Goal: Register for event/course

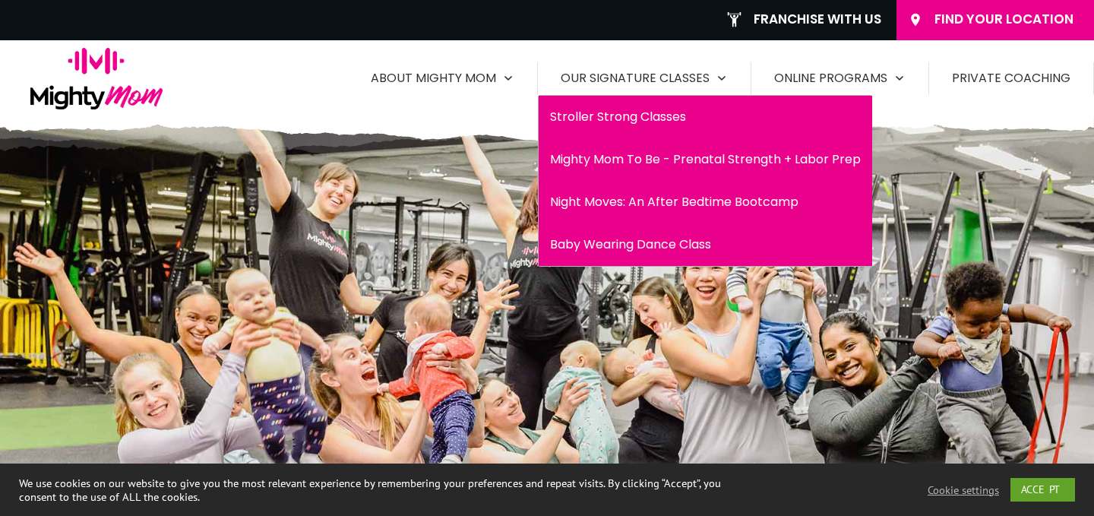
click at [626, 153] on span "Mighty Mom To Be - Prenatal Strength + Labor Prep" at bounding box center [705, 159] width 311 height 24
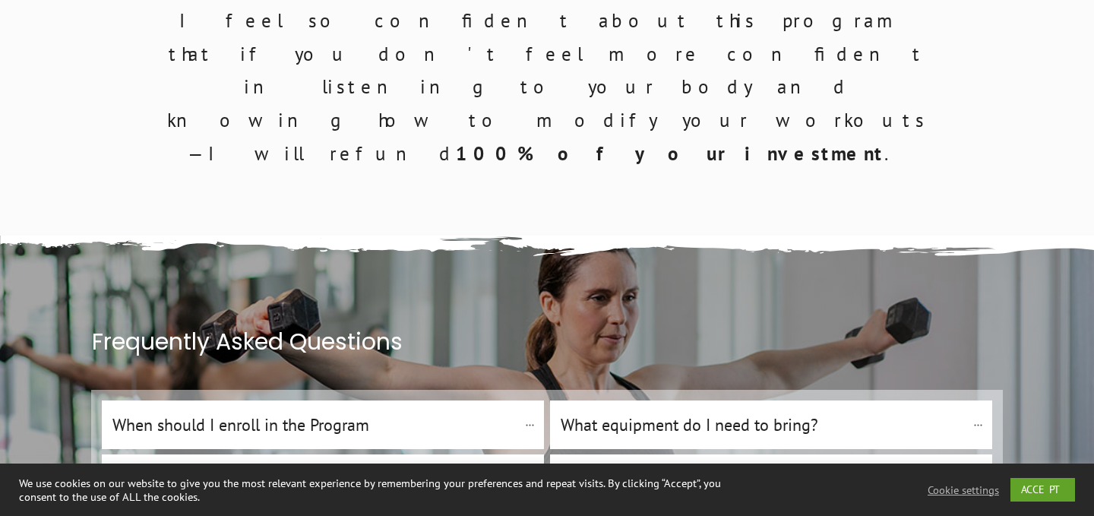
scroll to position [8422, 0]
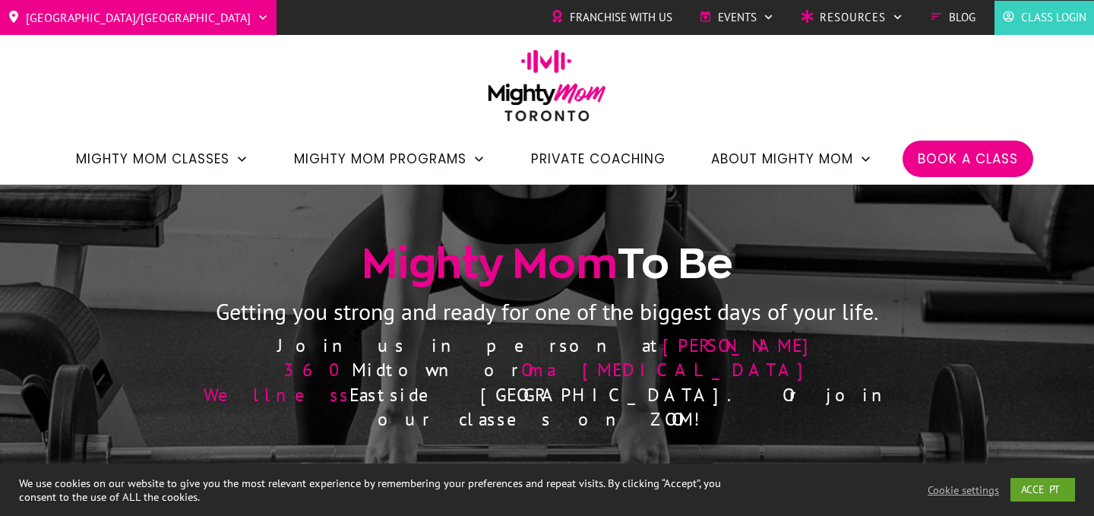
scroll to position [133, 0]
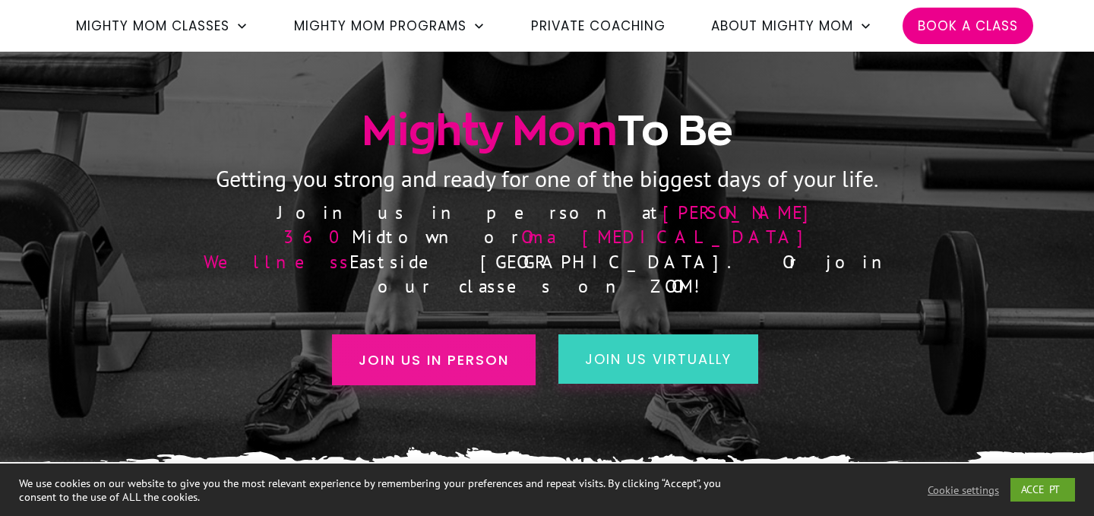
click at [399, 349] on span "Join us in person" at bounding box center [433, 359] width 150 height 21
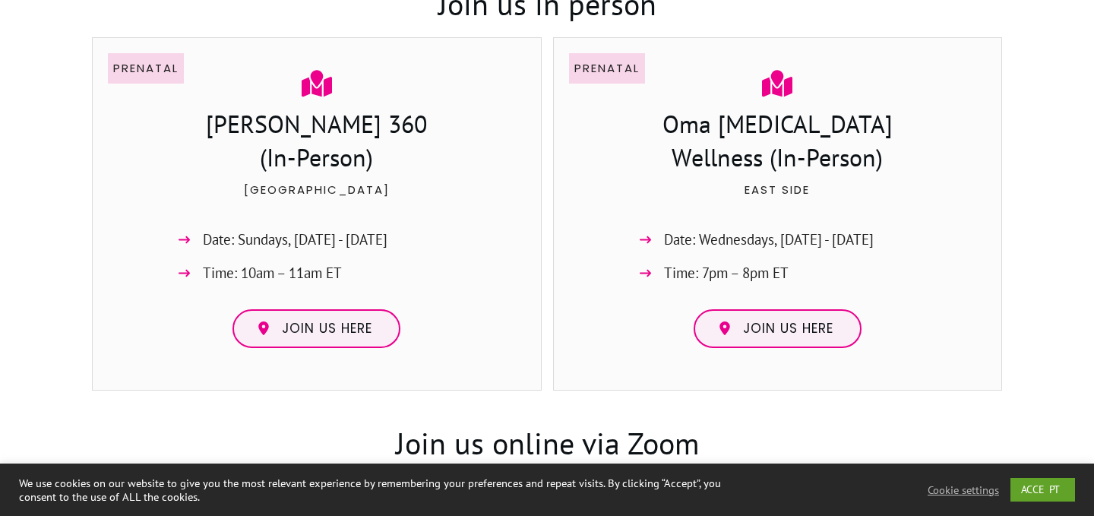
scroll to position [1029, 0]
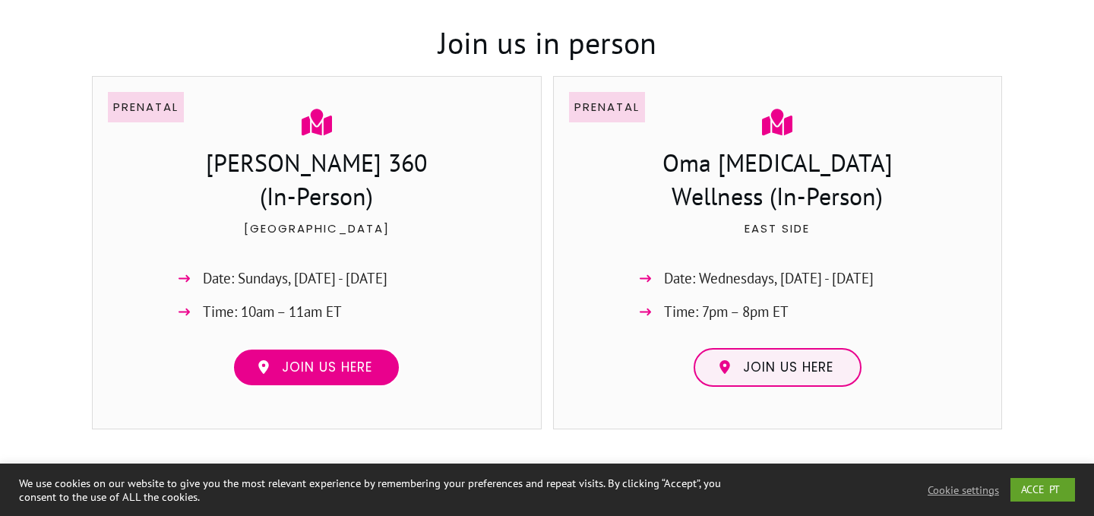
click at [338, 365] on span "Join us here" at bounding box center [327, 367] width 90 height 17
